Goal: Task Accomplishment & Management: Complete application form

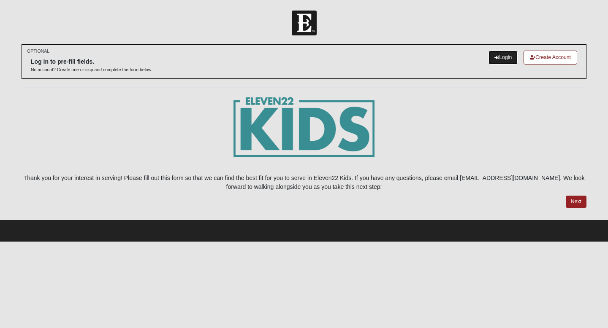
click at [501, 61] on link "Login" at bounding box center [502, 58] width 29 height 14
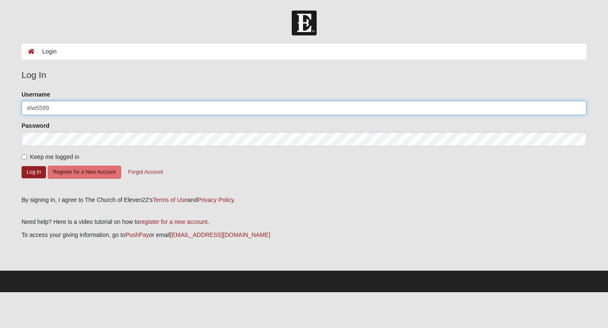
type input "elw5599"
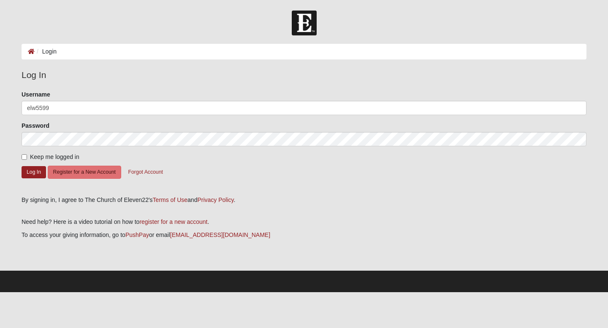
click at [25, 162] on form "Please correct the following: Username elw5599 Password Keep me logged in Log I…" at bounding box center [304, 140] width 565 height 100
click at [24, 158] on input "Keep me logged in" at bounding box center [24, 156] width 5 height 5
checkbox input "true"
click at [30, 170] on button "Log In" at bounding box center [34, 172] width 24 height 12
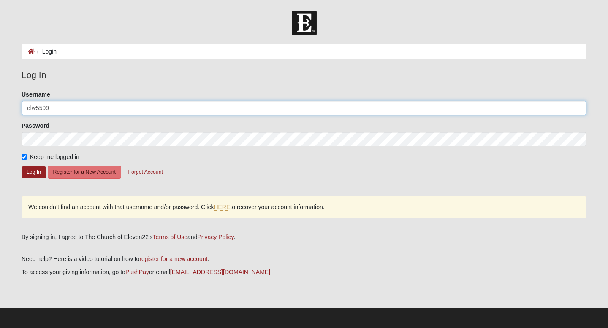
drag, startPoint x: 65, startPoint y: 110, endPoint x: 0, endPoint y: 103, distance: 65.8
click at [0, 103] on form "Log In Login Login Error Log In Please correct the following: Username elw5599 …" at bounding box center [304, 170] width 608 height 319
type input "nwilkey56@gmail.com"
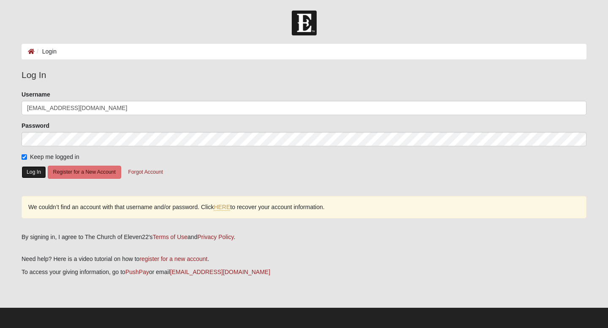
click at [40, 177] on button "Log In" at bounding box center [34, 172] width 24 height 12
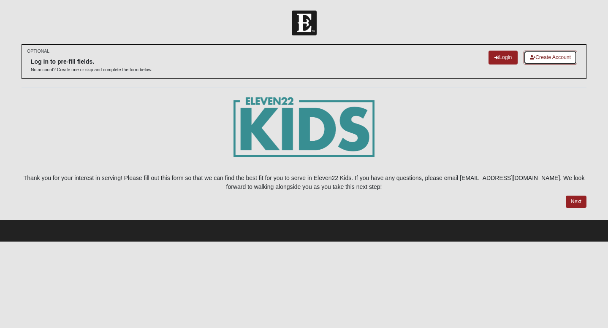
click at [546, 60] on link "Create Account" at bounding box center [550, 58] width 54 height 14
click at [501, 61] on link "Login" at bounding box center [502, 58] width 29 height 14
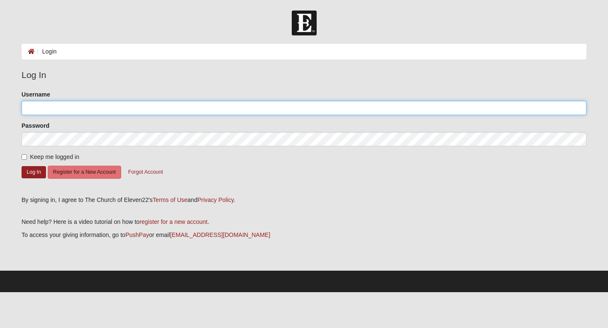
click at [171, 114] on input "Username" at bounding box center [304, 108] width 565 height 14
type input "elw5599"
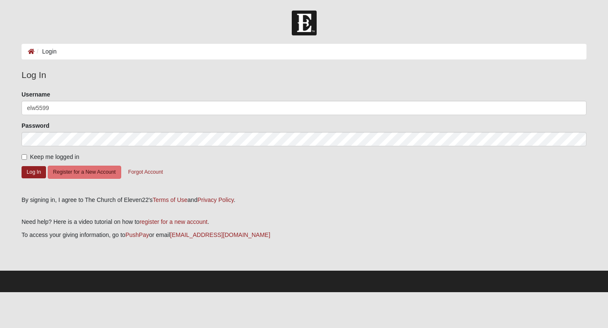
click at [68, 160] on span "Keep me logged in" at bounding box center [54, 157] width 49 height 7
click at [27, 160] on input "Keep me logged in" at bounding box center [24, 156] width 5 height 5
checkbox input "true"
click at [35, 175] on button "Log In" at bounding box center [34, 172] width 24 height 12
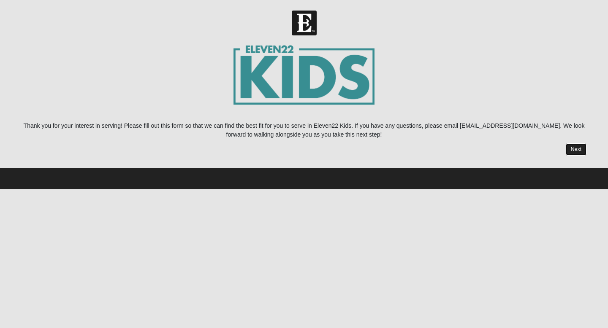
click at [580, 148] on link "Next" at bounding box center [575, 149] width 21 height 12
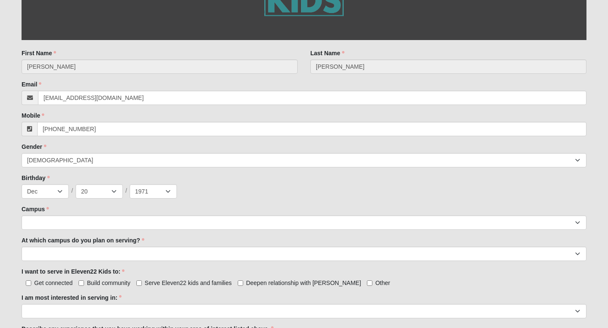
scroll to position [227, 0]
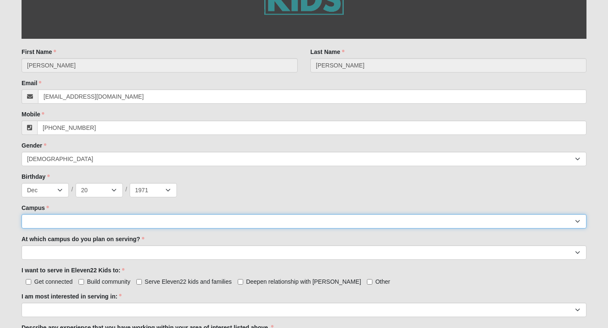
click at [101, 219] on select "[GEOGRAPHIC_DATA] [GEOGRAPHIC_DATA] (Coming Soon) Eleven22 Online [PERSON_NAME]…" at bounding box center [304, 221] width 565 height 14
select select "11"
click at [22, 214] on select "[GEOGRAPHIC_DATA] [GEOGRAPHIC_DATA] (Coming Soon) Eleven22 Online [PERSON_NAME]…" at bounding box center [304, 221] width 565 height 14
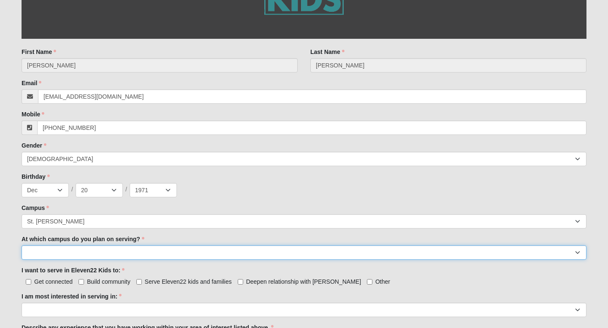
click at [51, 249] on select "[GEOGRAPHIC_DATA] [PERSON_NAME][GEOGRAPHIC_DATA] [GEOGRAPHIC_DATA] [GEOGRAPHIC_…" at bounding box center [304, 253] width 565 height 14
click at [50, 258] on select "[GEOGRAPHIC_DATA] [PERSON_NAME][GEOGRAPHIC_DATA] [GEOGRAPHIC_DATA] [GEOGRAPHIC_…" at bounding box center [304, 253] width 565 height 14
select select "St. [PERSON_NAME]"
click at [22, 246] on select "[GEOGRAPHIC_DATA] [PERSON_NAME][GEOGRAPHIC_DATA] [GEOGRAPHIC_DATA] [GEOGRAPHIC_…" at bounding box center [304, 253] width 565 height 14
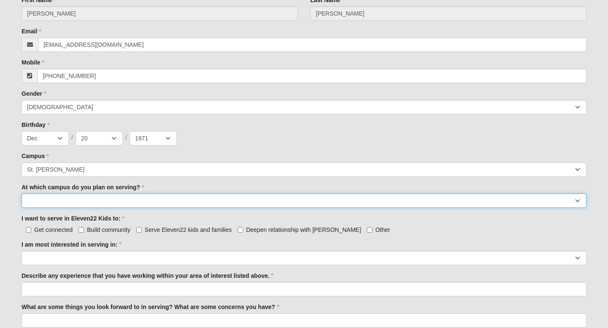
scroll to position [287, 0]
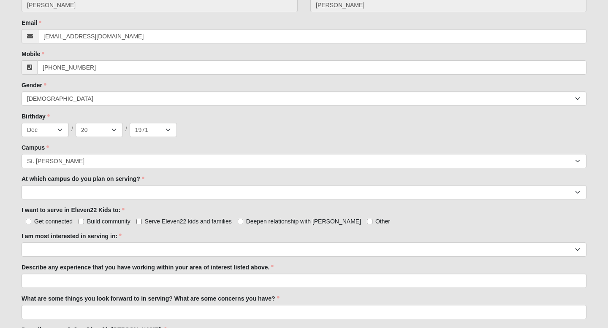
click at [37, 221] on span "Get connected" at bounding box center [53, 221] width 38 height 7
click at [31, 221] on input "Get connected" at bounding box center [28, 221] width 5 height 5
checkbox input "true"
click at [152, 219] on span "Serve Eleven22 kids and families" at bounding box center [188, 221] width 87 height 7
click at [142, 219] on input "Serve Eleven22 kids and families" at bounding box center [138, 221] width 5 height 5
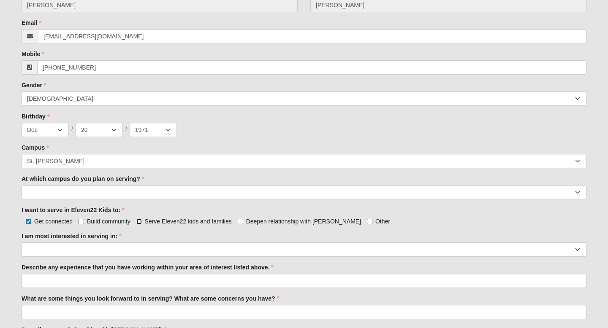
checkbox input "true"
click at [246, 223] on span "Deepen relationship with [PERSON_NAME]" at bounding box center [303, 221] width 115 height 7
click at [243, 223] on input "Deepen relationship with [PERSON_NAME]" at bounding box center [240, 221] width 5 height 5
checkbox input "true"
click at [85, 220] on label "Build community" at bounding box center [104, 221] width 52 height 8
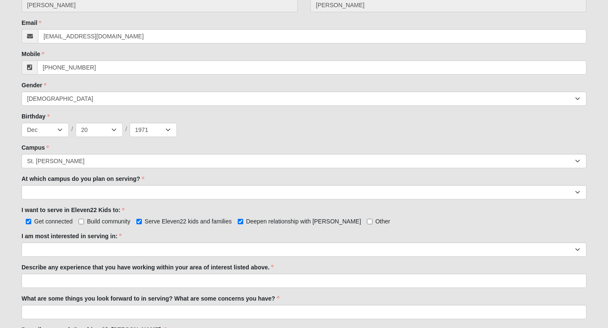
click at [84, 220] on input "Build community" at bounding box center [80, 221] width 5 height 5
click at [85, 220] on label "Build community" at bounding box center [104, 221] width 52 height 8
click at [84, 220] on input "Build community" at bounding box center [80, 221] width 5 height 5
checkbox input "false"
click at [247, 224] on span "Deepen relationship with [PERSON_NAME]" at bounding box center [303, 221] width 115 height 7
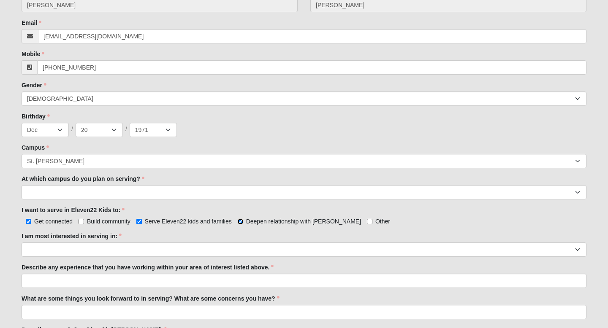
click at [243, 224] on input "Deepen relationship with [PERSON_NAME]" at bounding box center [240, 221] width 5 height 5
checkbox input "false"
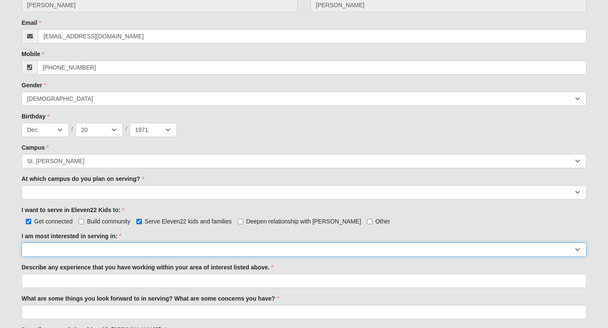
click at [185, 248] on select "Registration Tour Guide Preschool Disciple Group Leader Elementary Disciple Gro…" at bounding box center [304, 250] width 565 height 14
select select "Undecided"
click at [22, 243] on select "Registration Tour Guide Preschool Disciple Group Leader Elementary Disciple Gro…" at bounding box center [304, 250] width 565 height 14
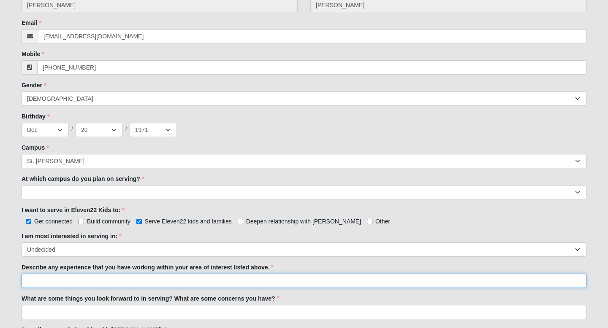
click at [88, 278] on input "Describe any experience that you have working within your area of interest list…" at bounding box center [304, 281] width 565 height 14
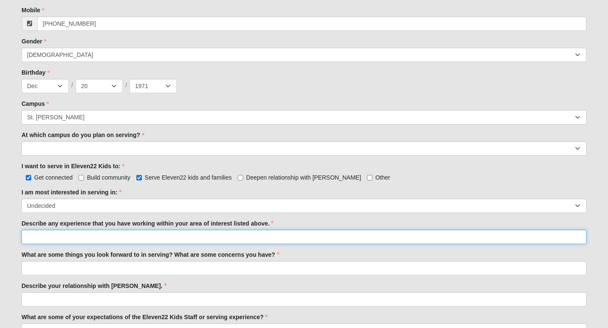
scroll to position [332, 0]
click at [68, 234] on input "Describe any experience that you have working within your area of interest list…" at bounding box center [304, 236] width 565 height 14
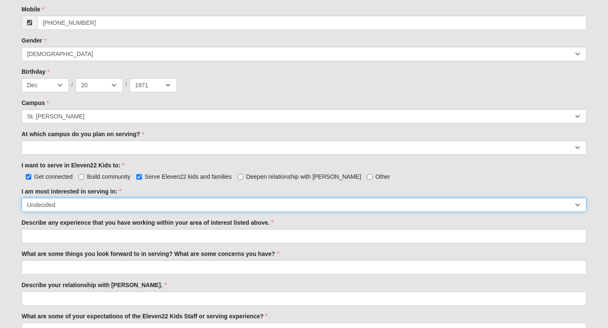
click at [61, 204] on select "Registration Tour Guide Preschool Disciple Group Leader Elementary Disciple Gro…" at bounding box center [304, 205] width 565 height 14
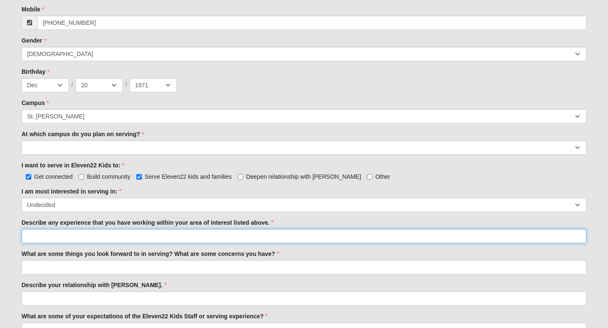
click at [59, 238] on input "Describe any experience that you have working within your area of interest list…" at bounding box center [304, 236] width 565 height 14
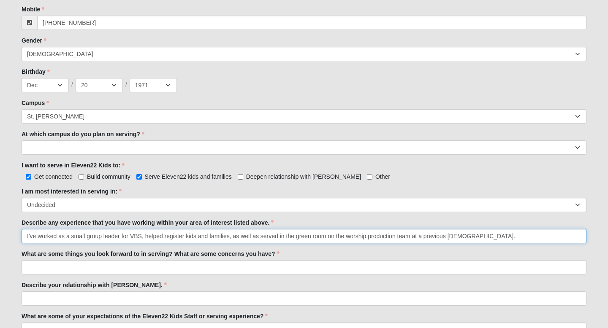
type input "I've worked as a small group leader for VBS, helped register kids and families,…"
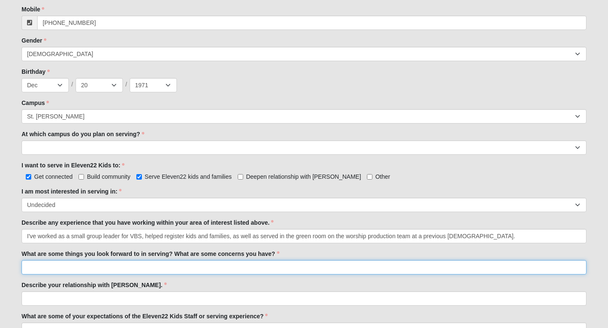
click at [80, 266] on input "What are some things you look forward to in serving? What are some concerns you…" at bounding box center [304, 267] width 565 height 14
type input "F"
type input "A"
type input "G"
type input "Connecting with others that lead to deepening relationships with other COE1122e…"
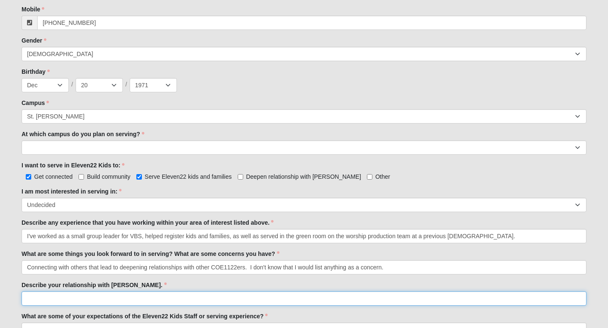
click at [53, 303] on input "Describe your relationship with [PERSON_NAME]." at bounding box center [304, 299] width 565 height 14
click at [230, 300] on input "Describe your relationship with [PERSON_NAME]." at bounding box center [304, 299] width 565 height 14
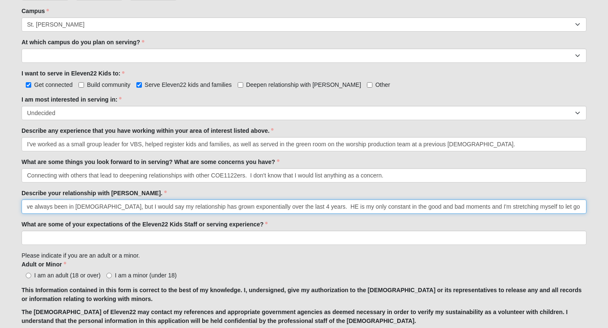
scroll to position [427, 0]
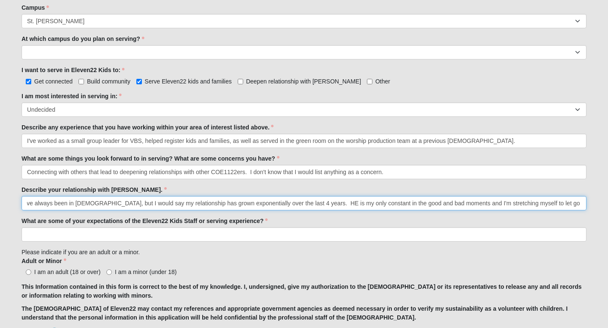
type input "I accepted [DEMOGRAPHIC_DATA] as my Lord and Savior when I was 9. Throughout my…"
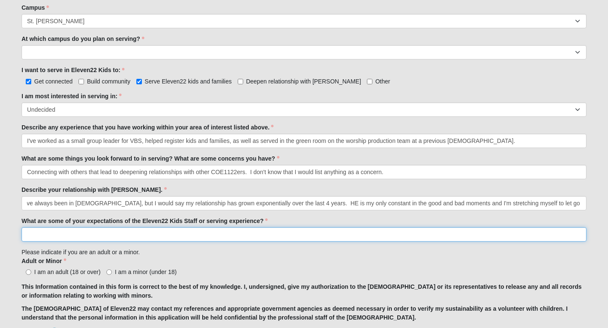
click at [190, 236] on input "What are some of your expectations of the Eleven22 Kids Staff or serving experi…" at bounding box center [304, 234] width 565 height 14
type input "t"
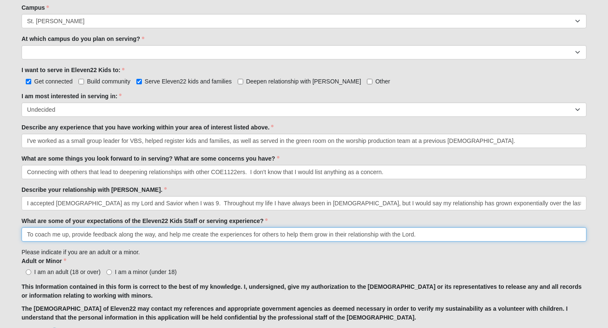
type input "To coach me up, provide feedback along the way, and help me create the experien…"
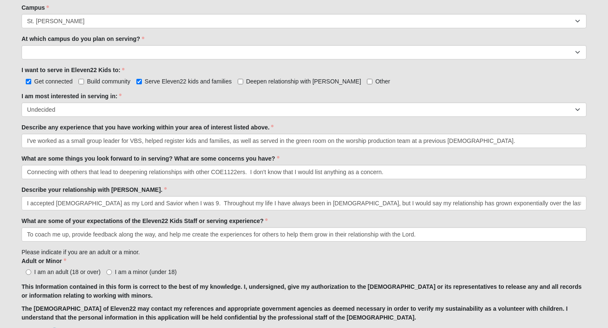
click at [43, 272] on span "I am an adult (18 or over)" at bounding box center [67, 272] width 66 height 7
click at [31, 272] on input "I am an adult (18 or over)" at bounding box center [28, 272] width 5 height 5
radio input "true"
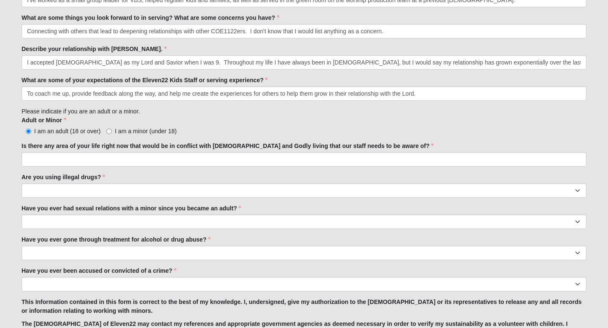
scroll to position [569, 0]
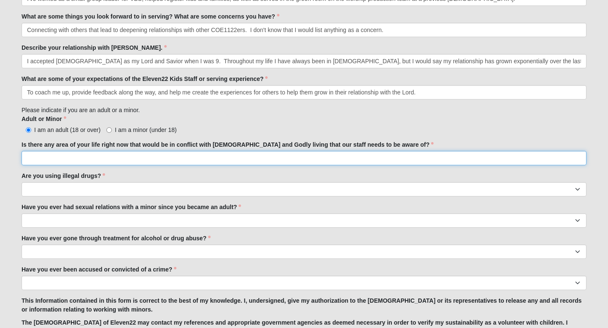
click at [58, 159] on input "Is there any area of your life right now that would be in conflict with [DEMOGR…" at bounding box center [304, 158] width 565 height 14
type input "No"
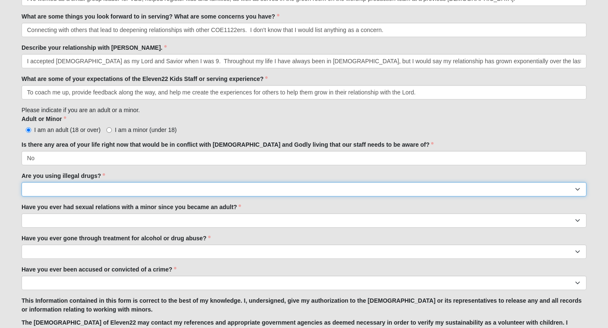
click at [51, 194] on select "Yes No" at bounding box center [304, 189] width 565 height 14
select select "No"
click at [22, 182] on select "Yes No" at bounding box center [304, 189] width 565 height 14
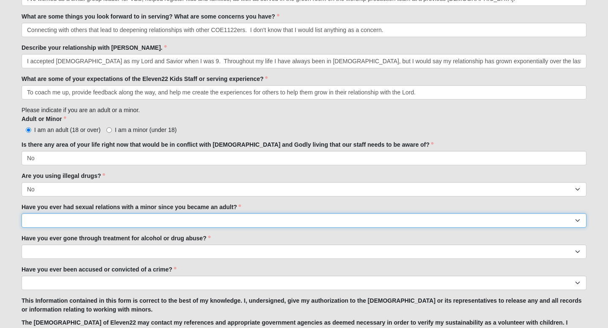
click at [42, 223] on select "Yes No" at bounding box center [304, 221] width 565 height 14
select select "No"
click at [22, 214] on select "Yes No" at bounding box center [304, 221] width 565 height 14
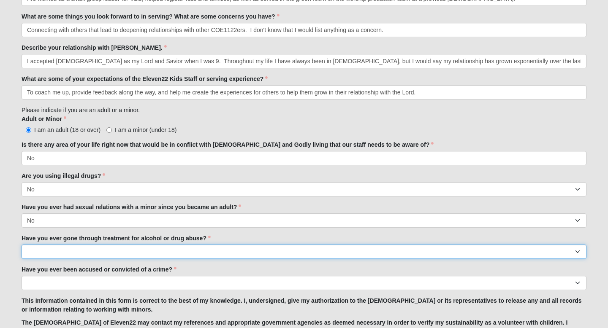
click at [40, 253] on select "Yes No" at bounding box center [304, 252] width 565 height 14
select select "No"
click at [22, 245] on select "Yes No" at bounding box center [304, 252] width 565 height 14
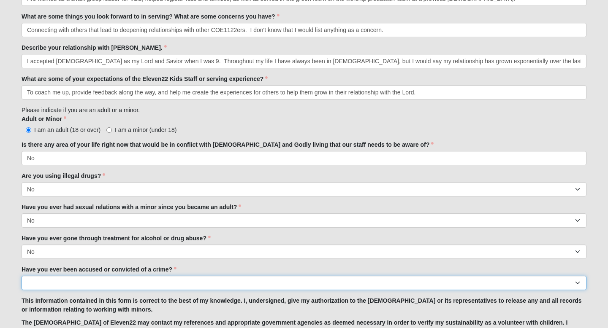
click at [42, 285] on select "Yes No" at bounding box center [304, 283] width 565 height 14
select select "No"
click at [22, 276] on select "Yes No" at bounding box center [304, 283] width 565 height 14
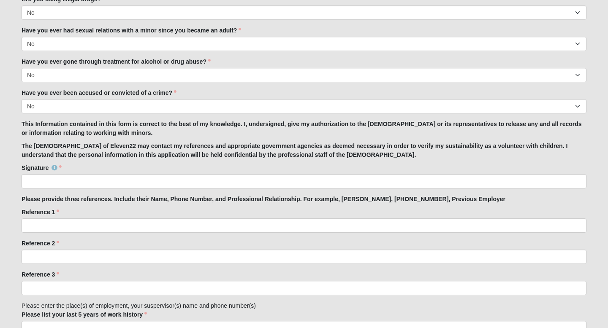
scroll to position [749, 0]
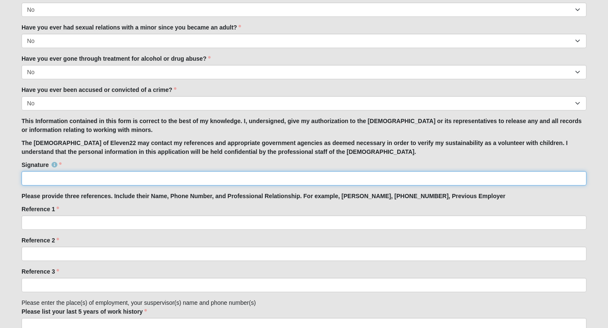
click at [40, 181] on input "Signature" at bounding box center [304, 178] width 565 height 14
type input "[PERSON_NAME]"
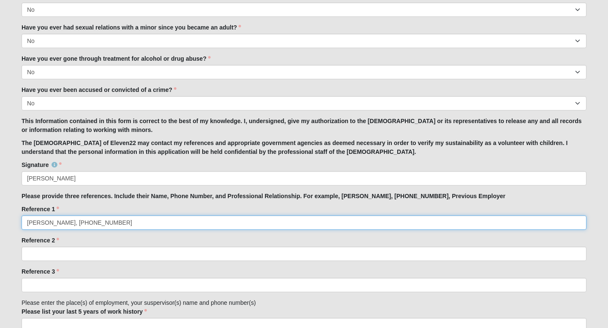
click at [114, 219] on input "[PERSON_NAME], [PHONE_NUMBER]" at bounding box center [304, 223] width 565 height 14
type input "[PERSON_NAME], [PHONE_NUMBER], former direct report"
click at [184, 226] on input "[PERSON_NAME], [PHONE_NUMBER], former direct report" at bounding box center [304, 223] width 565 height 14
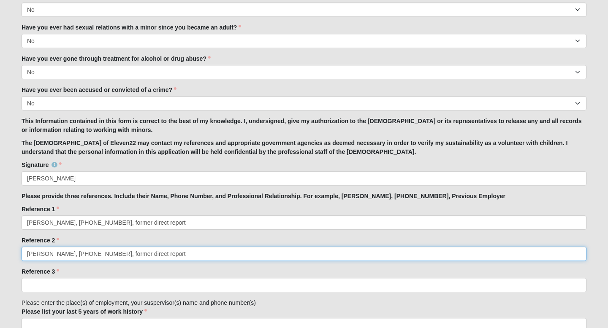
click at [176, 254] on input "[PERSON_NAME], [PHONE_NUMBER], former direct report" at bounding box center [304, 254] width 565 height 14
drag, startPoint x: 130, startPoint y: 253, endPoint x: 160, endPoint y: 254, distance: 30.8
click at [160, 254] on input "[PERSON_NAME], [PHONE_NUMBER], former direct report at [US_STATE] Blue" at bounding box center [304, 254] width 565 height 14
type input "[PERSON_NAME], [PHONE_NUMBER], former colleague at [US_STATE] Blue"
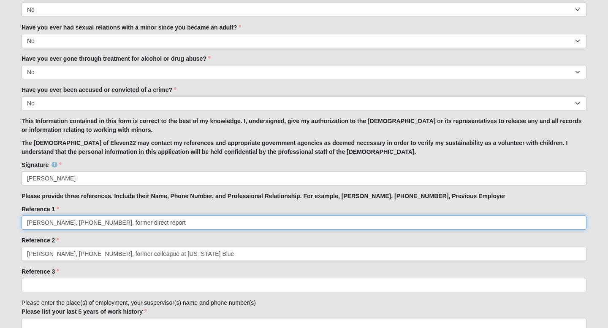
drag, startPoint x: 121, startPoint y: 223, endPoint x: 153, endPoint y: 225, distance: 32.5
click at [153, 225] on input "[PERSON_NAME], [PHONE_NUMBER], former direct report" at bounding box center [304, 223] width 565 height 14
type input "[PERSON_NAME], [PHONE_NUMBER], former colleague"
click at [151, 222] on input "[PERSON_NAME], [PHONE_NUMBER], former colleague" at bounding box center [304, 223] width 565 height 14
drag, startPoint x: 151, startPoint y: 222, endPoint x: 33, endPoint y: 217, distance: 118.7
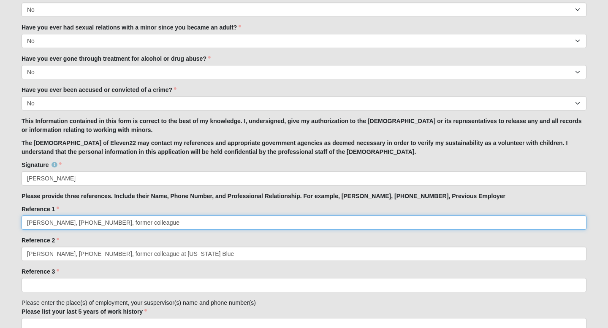
click at [33, 217] on input "[PERSON_NAME], [PHONE_NUMBER], former colleague" at bounding box center [304, 223] width 565 height 14
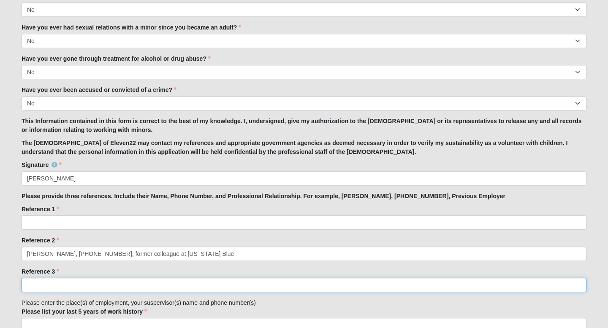
click at [35, 284] on input "Reference 3" at bounding box center [304, 285] width 565 height 14
paste input "[PERSON_NAME], [PHONE_NUMBER], former colleague"
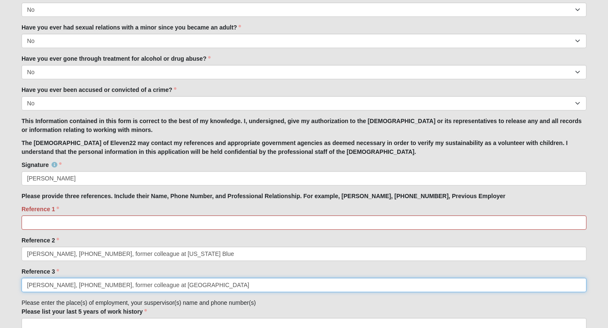
type input "[PERSON_NAME], [PHONE_NUMBER], former colleague at [GEOGRAPHIC_DATA]"
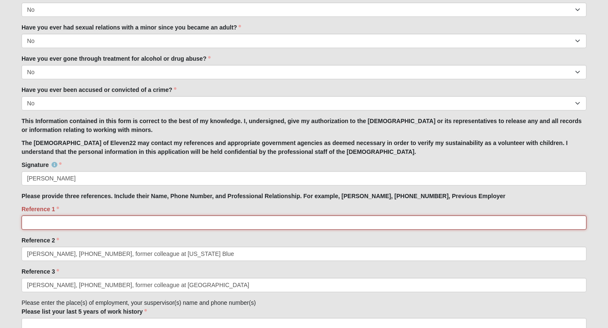
click at [119, 221] on input "Reference 1" at bounding box center [304, 223] width 565 height 14
drag, startPoint x: 72, startPoint y: 221, endPoint x: 6, endPoint y: 217, distance: 65.9
type input "[PERSON_NAME], [PHONE_NUMBER], former direct report at [US_STATE] Blue"
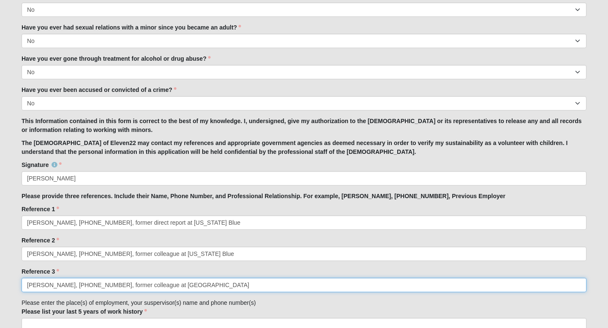
drag, startPoint x: 192, startPoint y: 287, endPoint x: 21, endPoint y: 280, distance: 171.5
click at [22, 280] on input "[PERSON_NAME], [PHONE_NUMBER], former colleague at [GEOGRAPHIC_DATA]" at bounding box center [304, 285] width 565 height 14
type input "R"
paste input "[PERSON_NAME], [PHONE_NUMBER], former colleague"
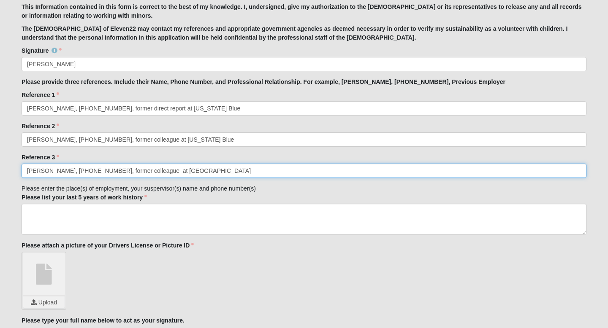
scroll to position [866, 0]
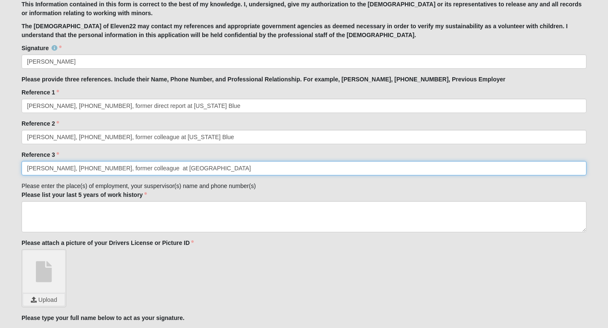
type input "[PERSON_NAME], [PHONE_NUMBER], former colleague at [GEOGRAPHIC_DATA]"
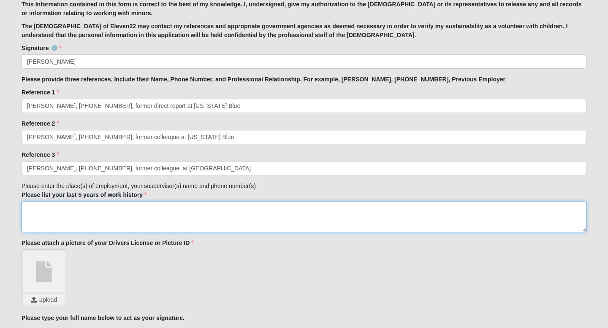
click at [72, 216] on textarea "Please list your last 5 years of work history" at bounding box center [304, 216] width 565 height 31
type textarea "BHG Financial, [PERSON_NAME], [PHONE_NUMBER]"
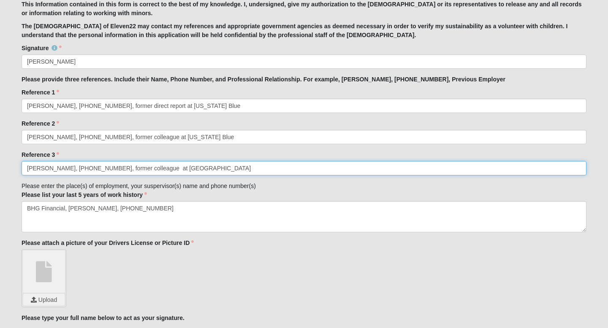
click at [150, 168] on input "[PERSON_NAME], [PHONE_NUMBER], former colleague at [GEOGRAPHIC_DATA]" at bounding box center [304, 168] width 565 height 14
type input "[PERSON_NAME], [PHONE_NUMBER], former colleague at [GEOGRAPHIC_DATA]"
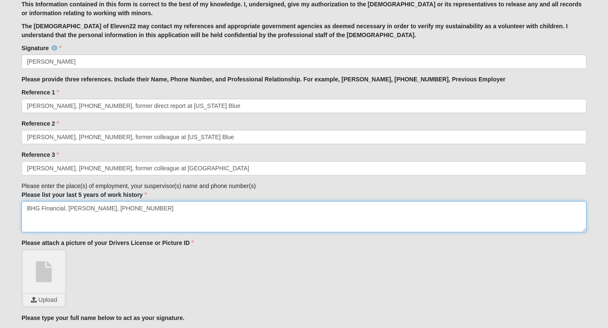
click at [162, 211] on textarea "BHG Financial, [PERSON_NAME], [PHONE_NUMBER]" at bounding box center [304, 216] width 565 height 31
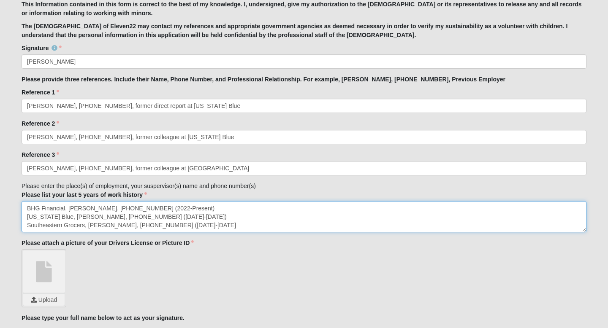
drag, startPoint x: 211, startPoint y: 227, endPoint x: 30, endPoint y: 227, distance: 181.0
click at [30, 227] on textarea "BHG Financial, [PERSON_NAME], [PHONE_NUMBER] (2022-Present) [US_STATE] Blue, [P…" at bounding box center [304, 216] width 565 height 31
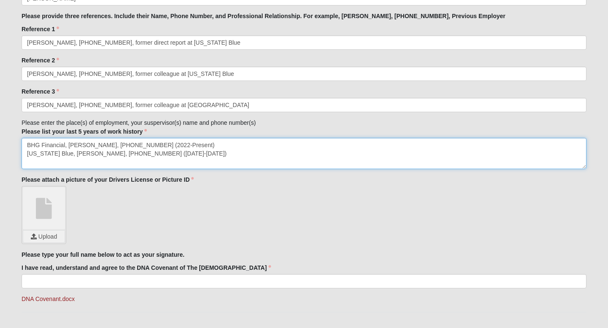
scroll to position [930, 0]
type textarea "BHG Financial, [PERSON_NAME], [PHONE_NUMBER] (2022-Present) [US_STATE] Blue, [P…"
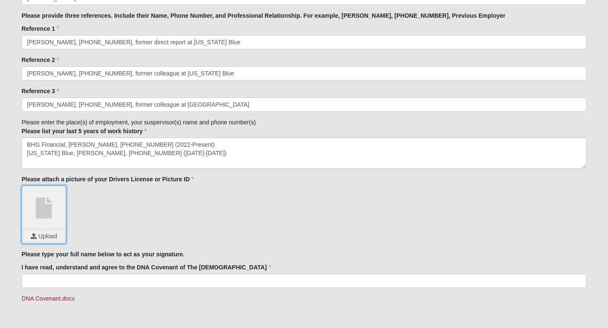
click at [42, 239] on input "file" at bounding box center [43, 236] width 41 height 12
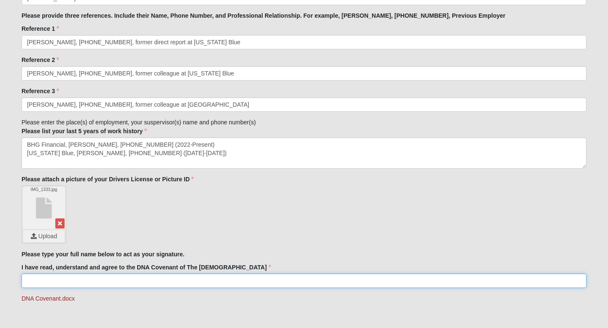
click at [137, 276] on input "I have read, understand and agree to the DNA Covenant of The [DEMOGRAPHIC_DATA]" at bounding box center [304, 281] width 565 height 14
click at [135, 277] on input "I have read, understand and agree to the DNA Covenant of The [DEMOGRAPHIC_DATA]" at bounding box center [304, 281] width 565 height 14
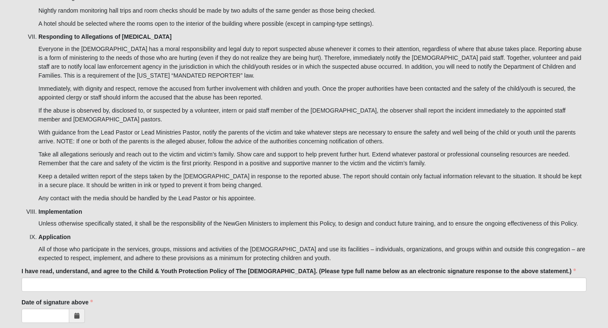
scroll to position [2735, 0]
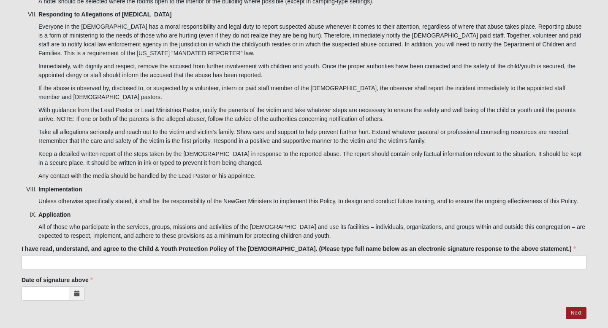
type input "[PERSON_NAME]"
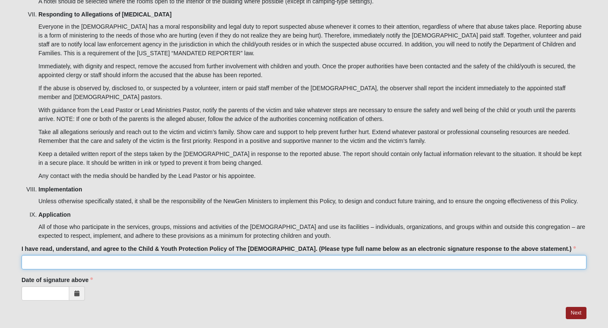
click at [112, 255] on input "I have read, understand, and agree to the Child & Youth Protection Policy of Th…" at bounding box center [304, 262] width 565 height 14
type input "[PERSON_NAME]"
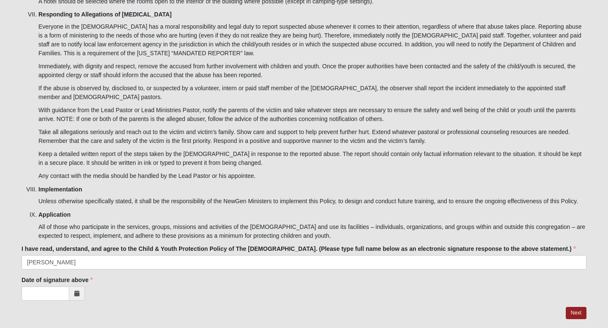
click at [75, 291] on icon at bounding box center [76, 294] width 5 height 6
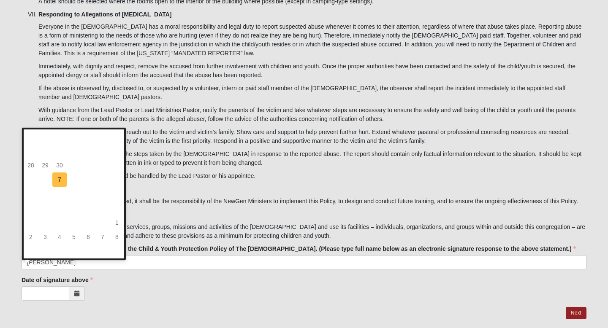
click at [62, 184] on td "7" at bounding box center [59, 180] width 14 height 14
type input "[DATE]"
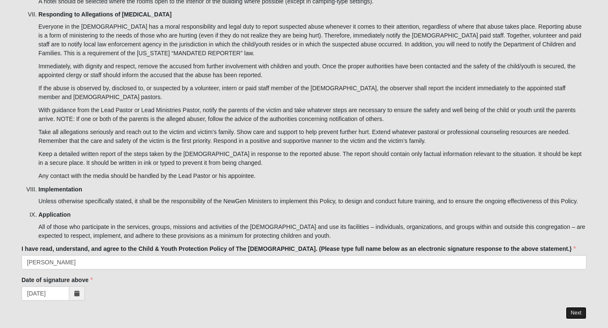
click at [578, 307] on link "Next" at bounding box center [575, 313] width 21 height 12
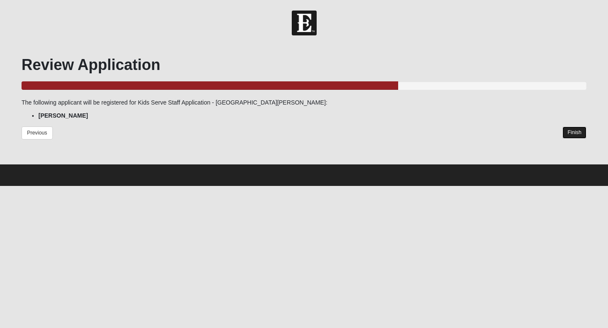
click at [578, 135] on link "Finish" at bounding box center [574, 133] width 24 height 12
